Goal: Information Seeking & Learning: Learn about a topic

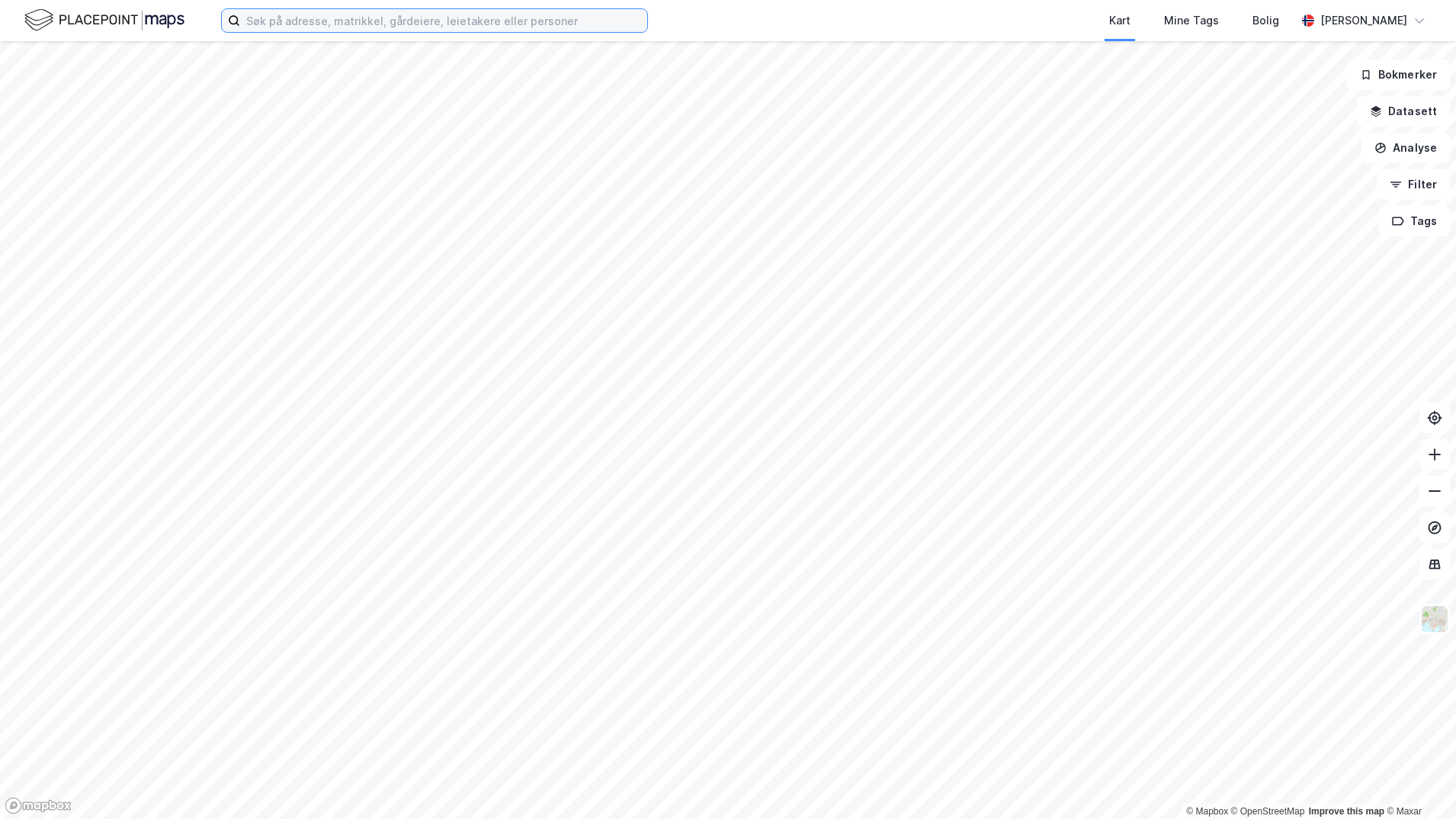
click at [300, 19] on input at bounding box center [443, 21] width 407 height 23
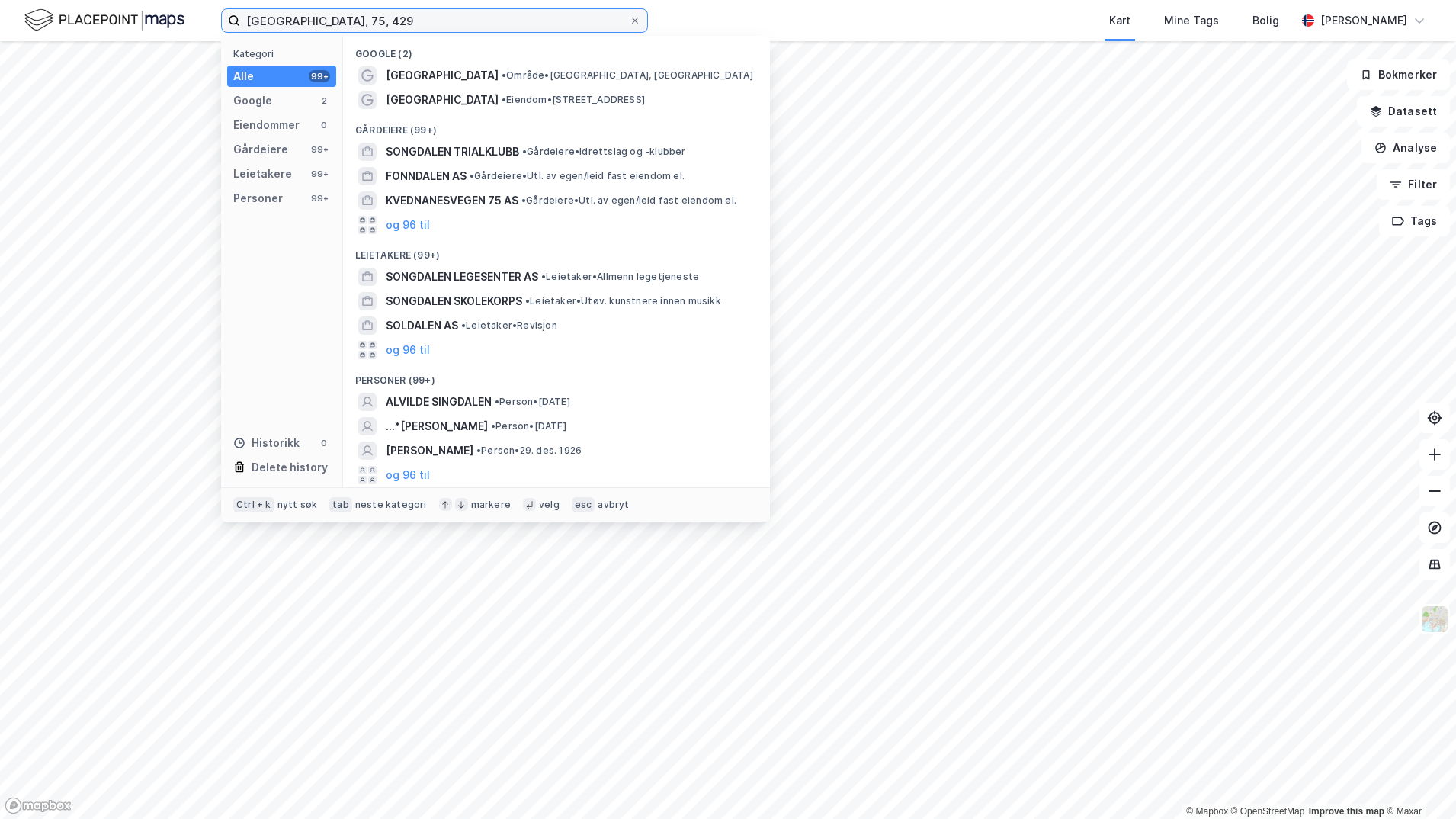
click at [366, 23] on input "[GEOGRAPHIC_DATA], 75, 429" at bounding box center [435, 21] width 389 height 23
click at [364, 22] on input "[GEOGRAPHIC_DATA], 75, 429" at bounding box center [435, 21] width 389 height 23
click at [382, 22] on input "[GEOGRAPHIC_DATA]; 75, 429" at bounding box center [435, 21] width 389 height 23
drag, startPoint x: 449, startPoint y: 25, endPoint x: 215, endPoint y: 31, distance: 234.1
click at [228, 17] on label "[GEOGRAPHIC_DATA]; 75; 429" at bounding box center [435, 21] width 427 height 25
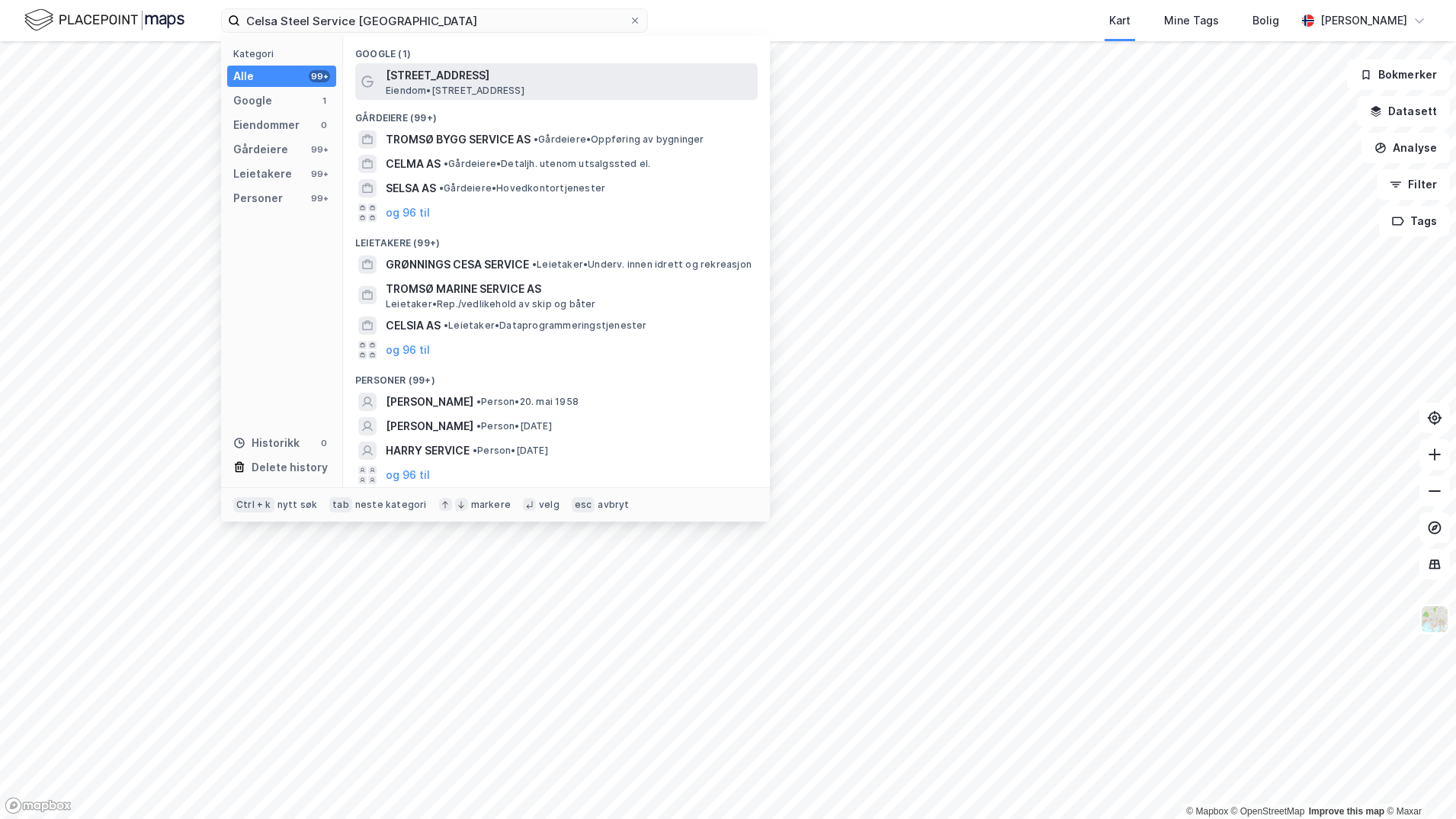
click at [423, 74] on span "[STREET_ADDRESS]" at bounding box center [569, 75] width 366 height 18
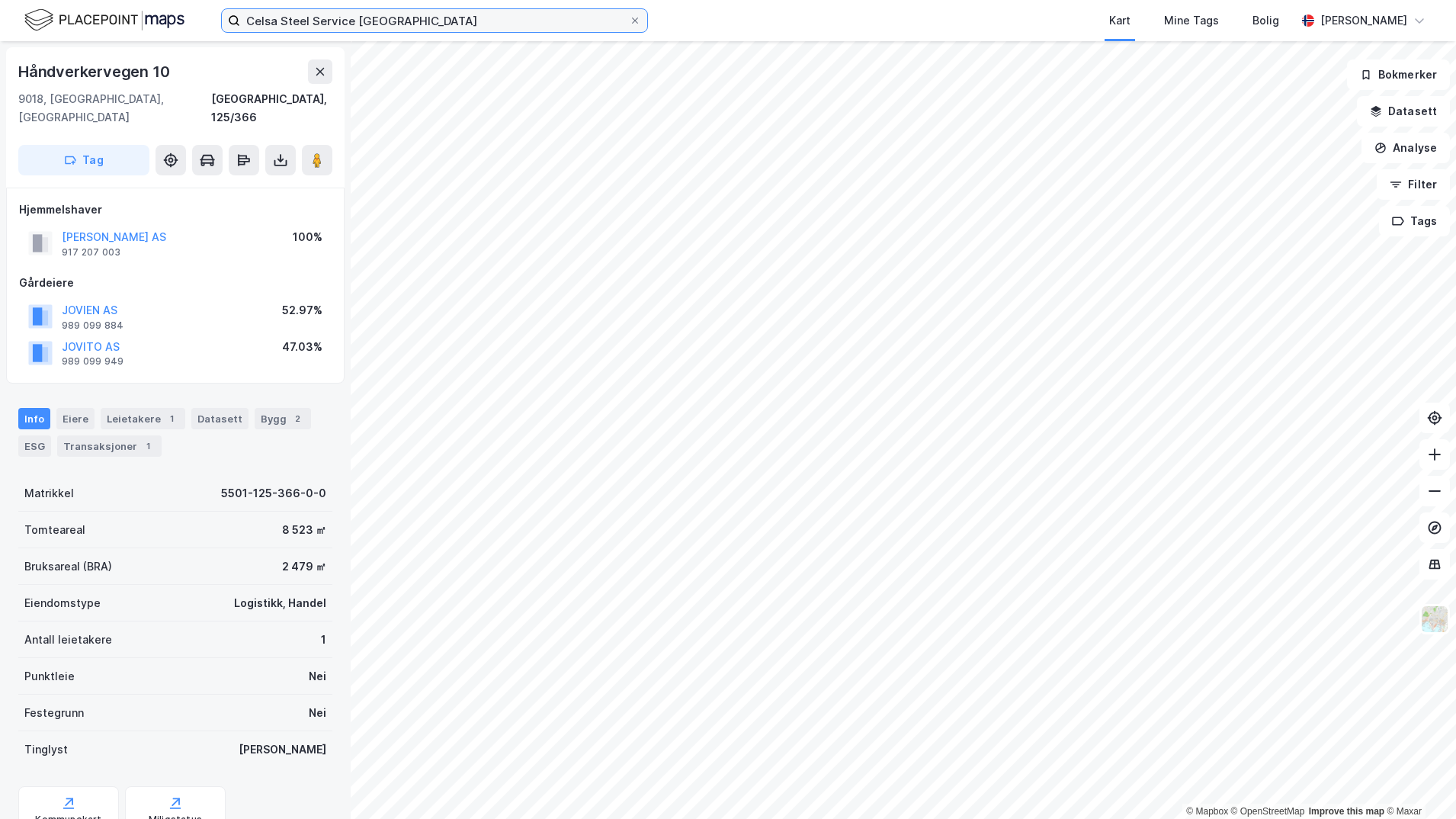
click at [402, 24] on input "Celsa Steel Service [GEOGRAPHIC_DATA]" at bounding box center [435, 21] width 389 height 23
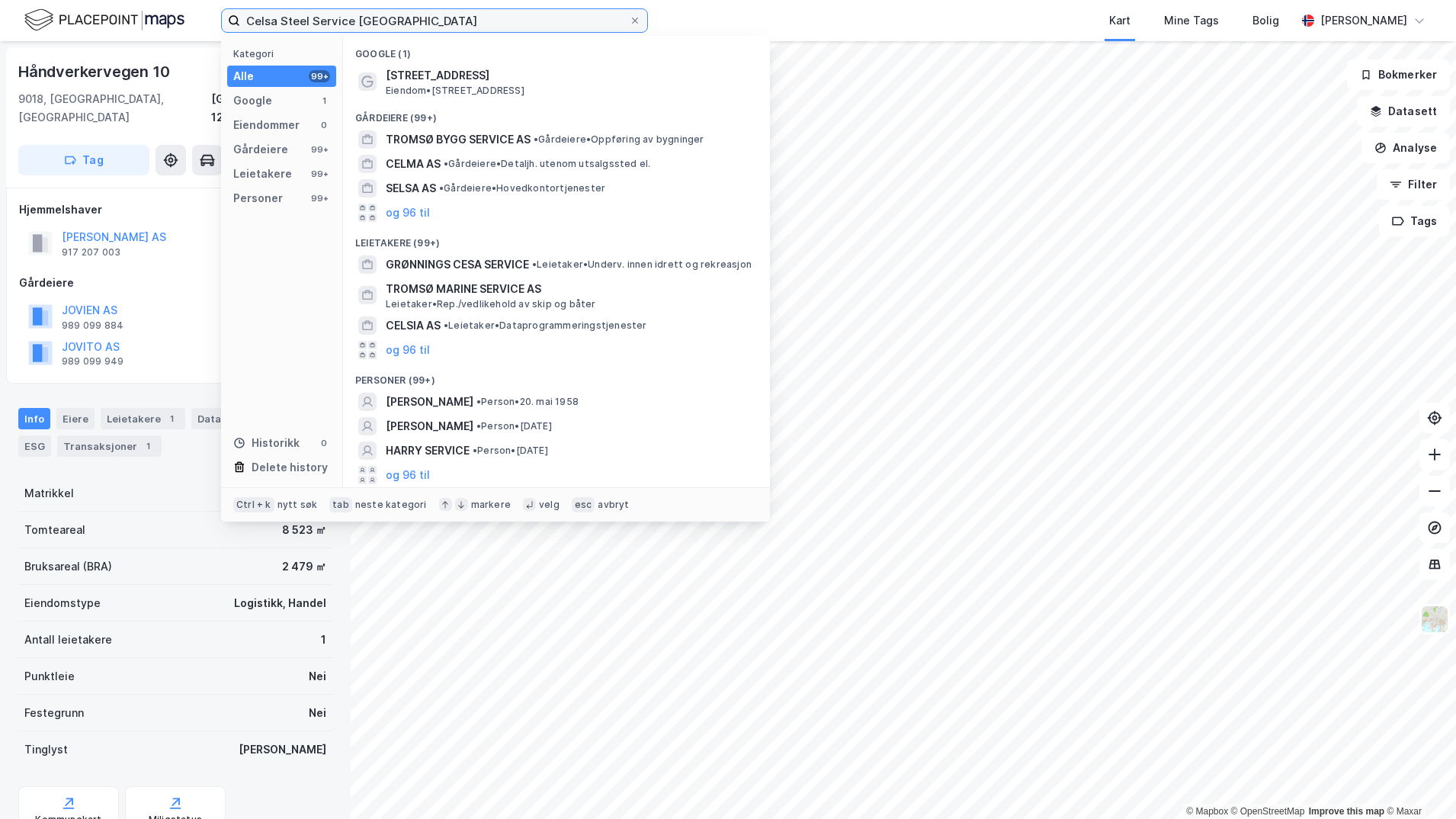
drag, startPoint x: 355, startPoint y: 17, endPoint x: 449, endPoint y: 29, distance: 94.8
click at [449, 29] on input "Celsa Steel Service [GEOGRAPHIC_DATA]" at bounding box center [435, 21] width 389 height 23
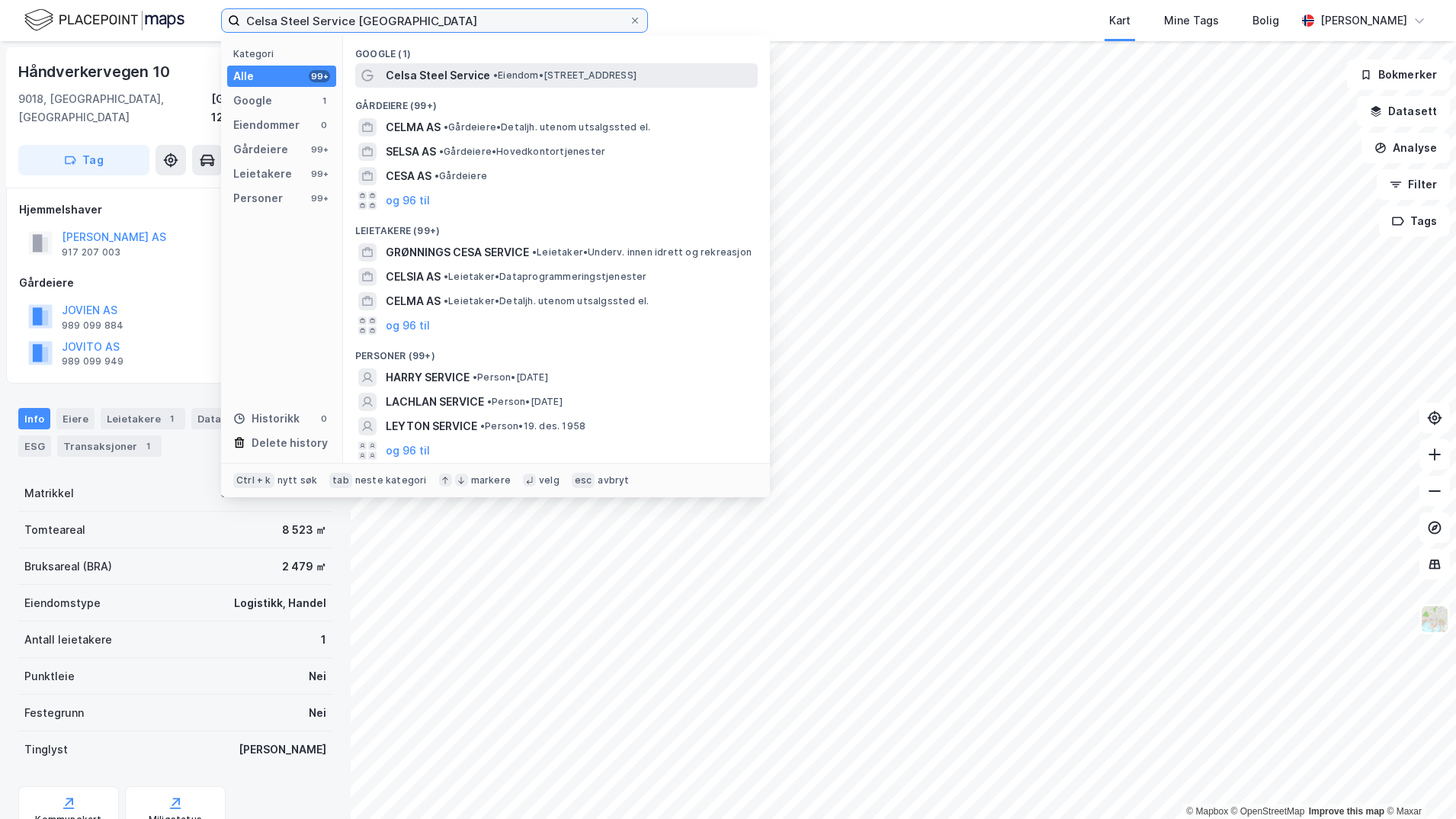
type input "Celsa Steel Service [GEOGRAPHIC_DATA]"
click at [470, 69] on span "Celsa Steel Service" at bounding box center [438, 75] width 105 height 18
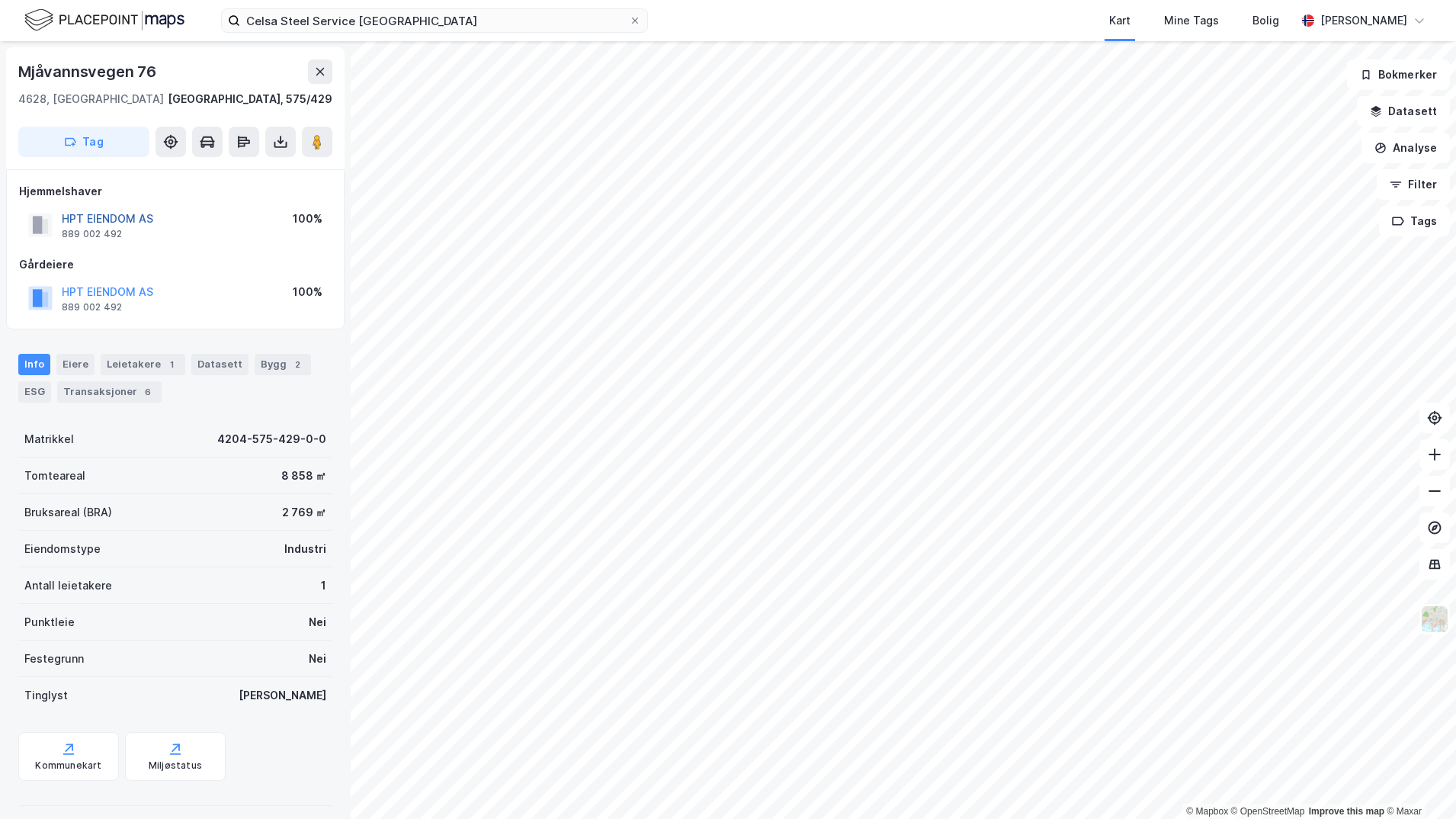
click at [0, 0] on button "HPT EIENDOM AS" at bounding box center [0, 0] width 0 height 0
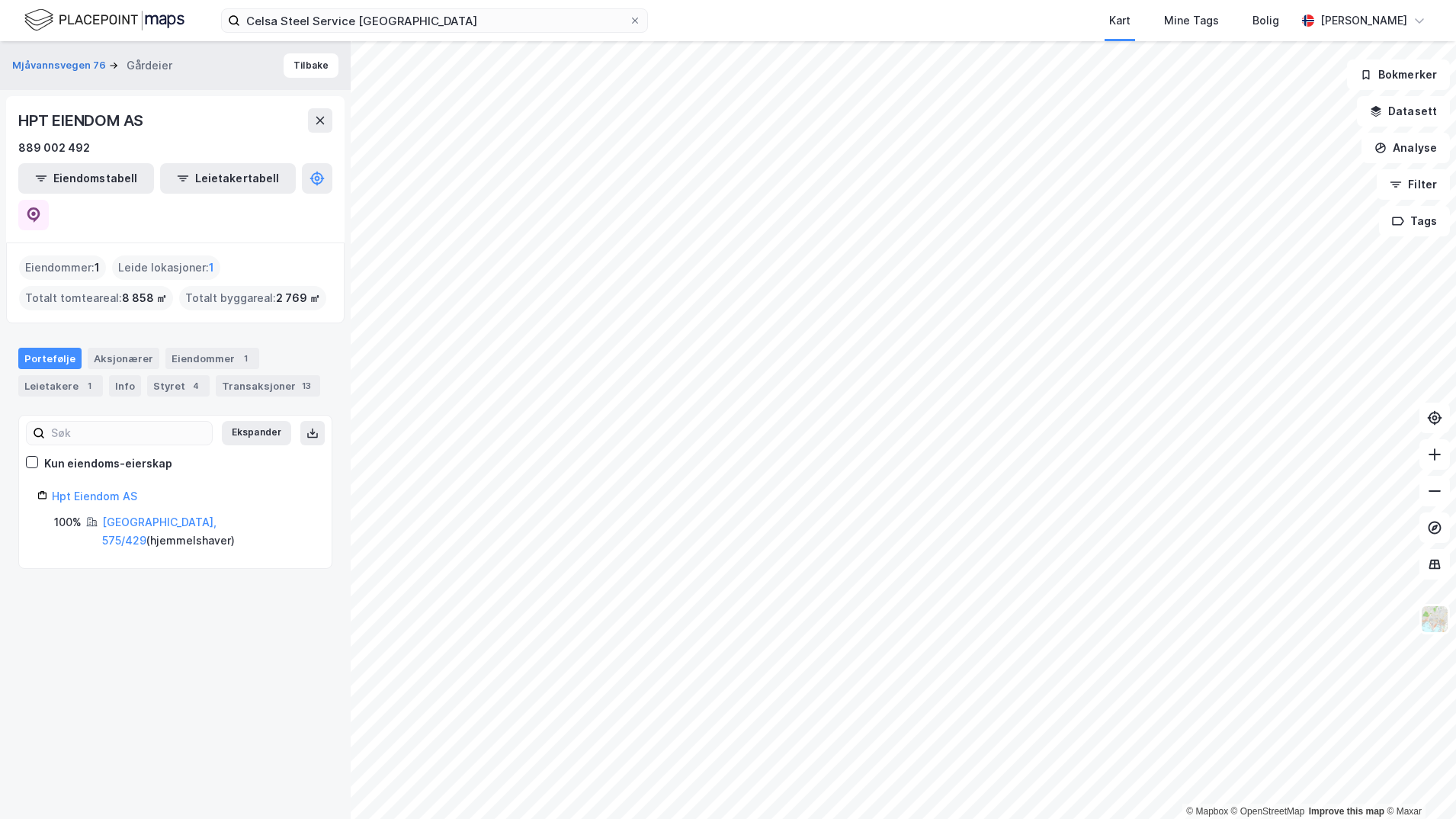
click at [53, 256] on div "Eiendommer : 1" at bounding box center [62, 268] width 87 height 25
click at [63, 375] on div "Leietakere 1" at bounding box center [60, 385] width 85 height 21
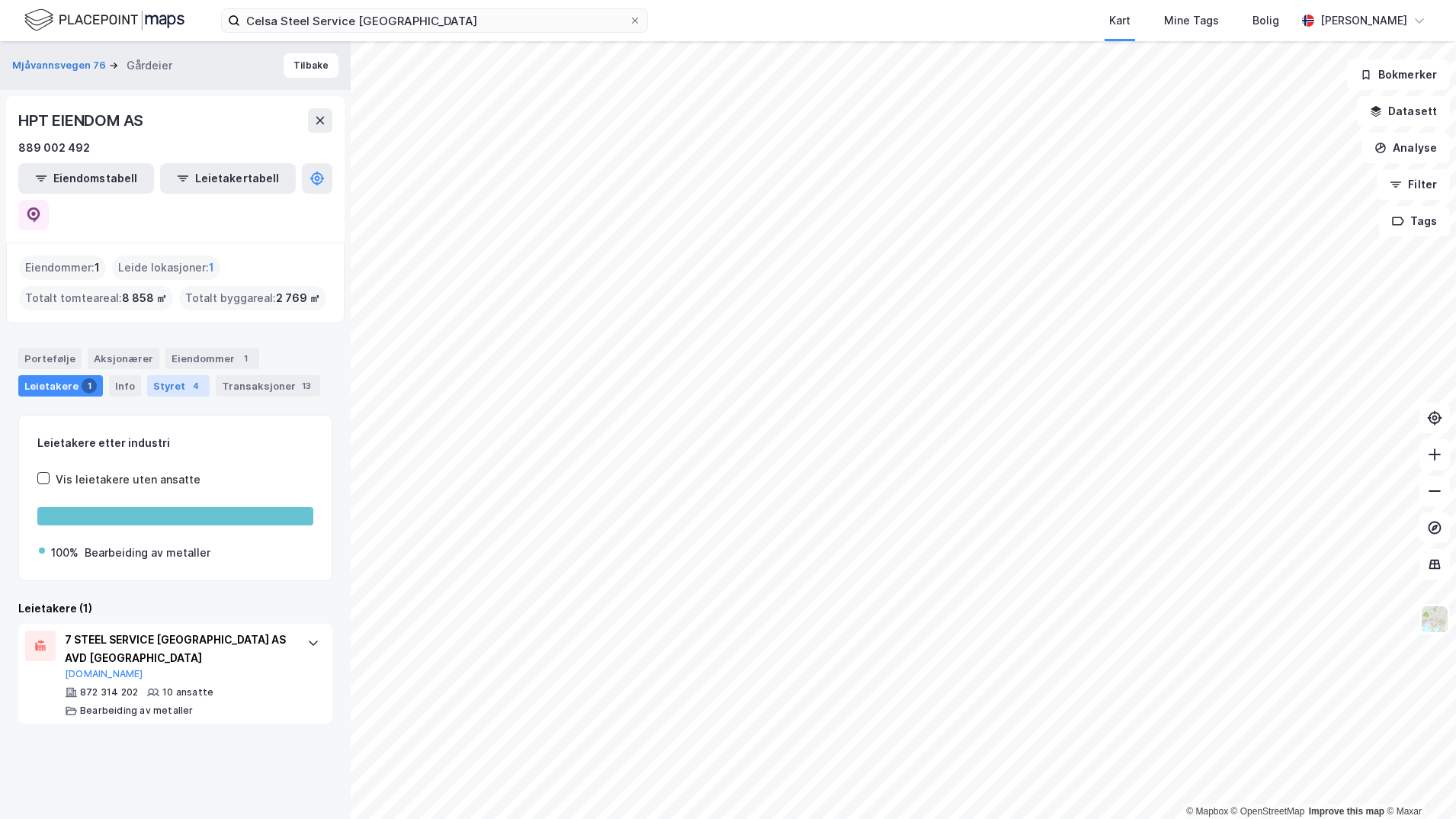
click at [152, 375] on div "Styret 4" at bounding box center [178, 385] width 63 height 21
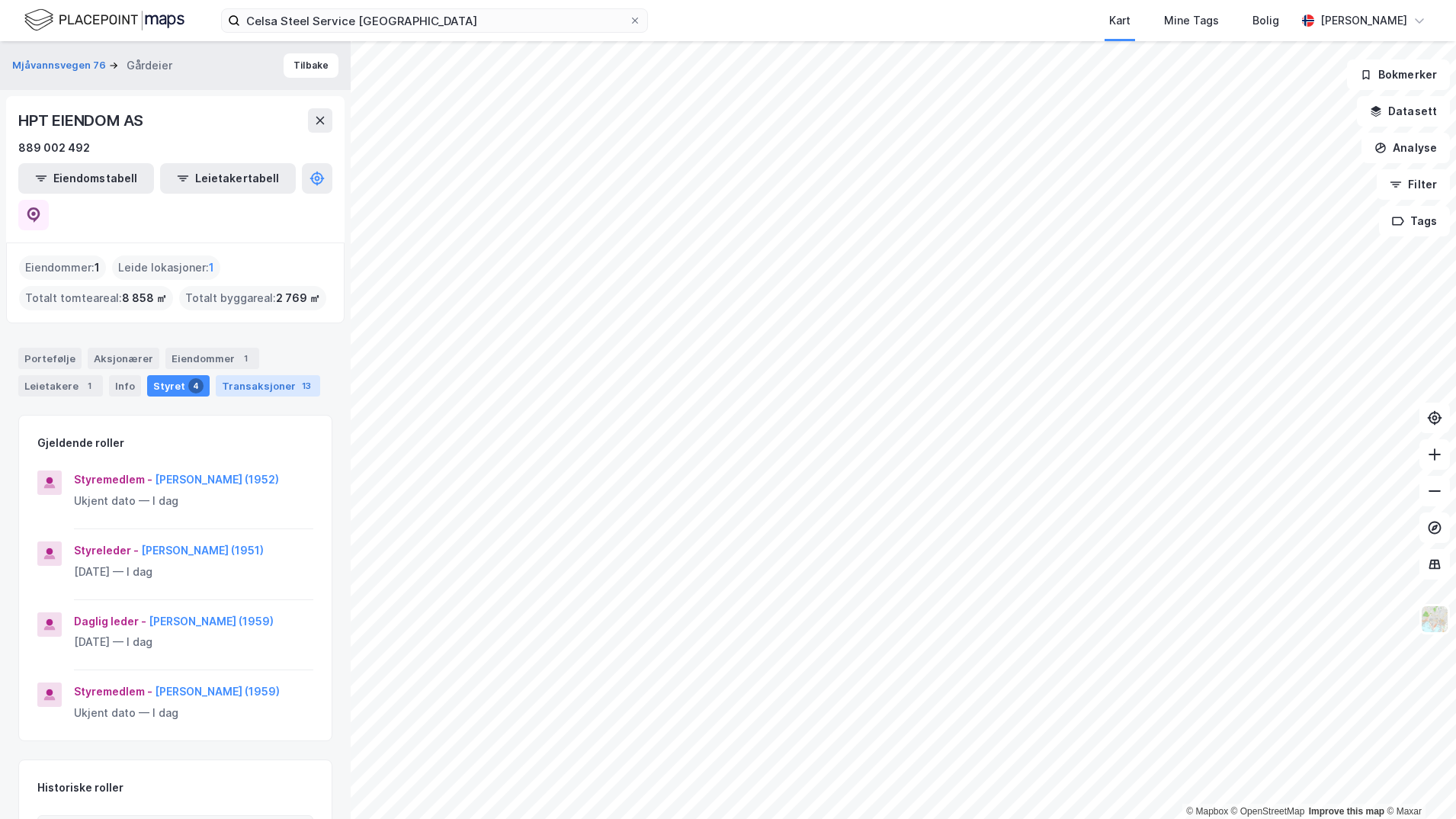
click at [225, 375] on div "Transaksjoner 13" at bounding box center [268, 385] width 105 height 21
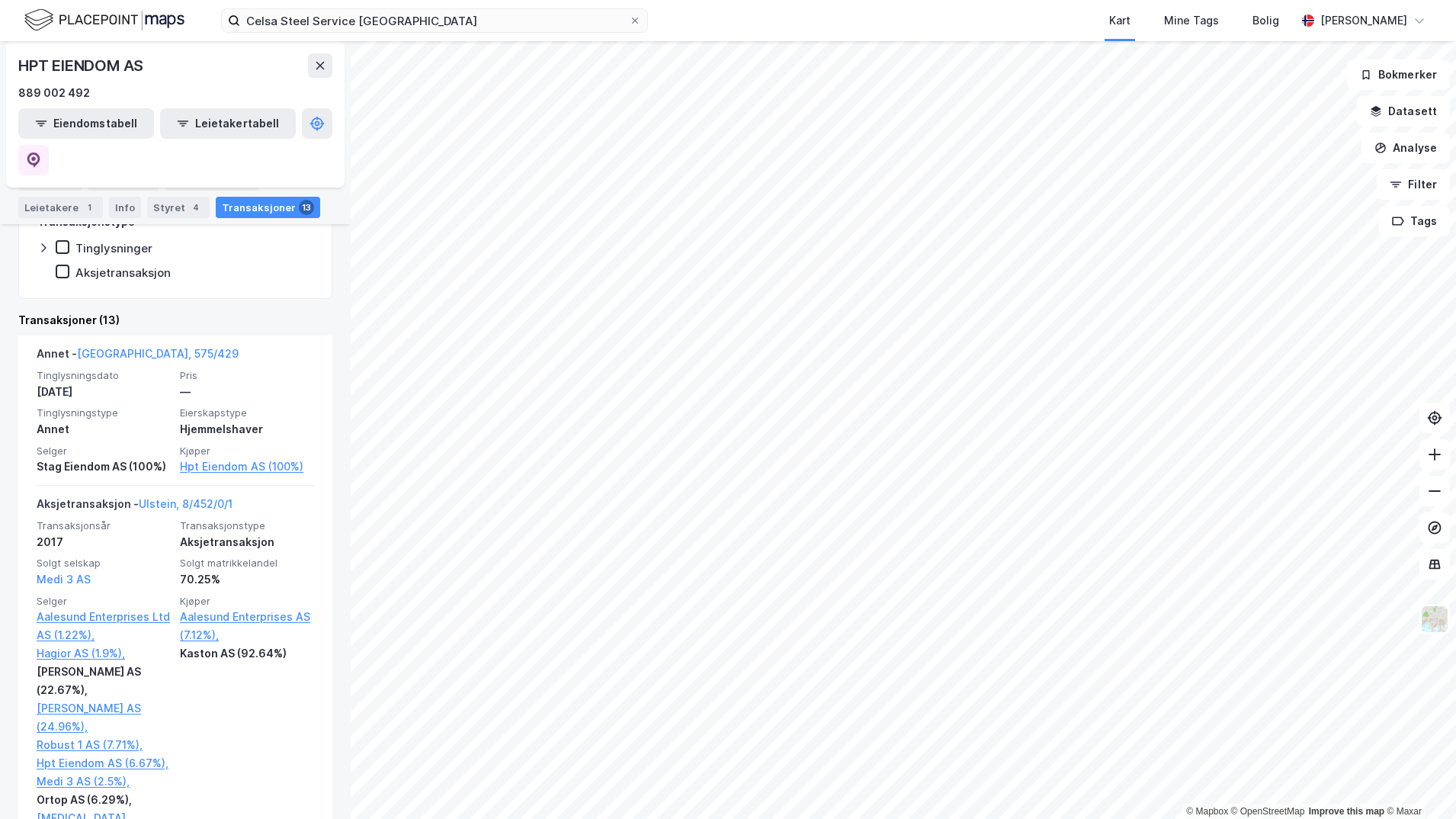
scroll to position [305, 0]
